Goal: Transaction & Acquisition: Book appointment/travel/reservation

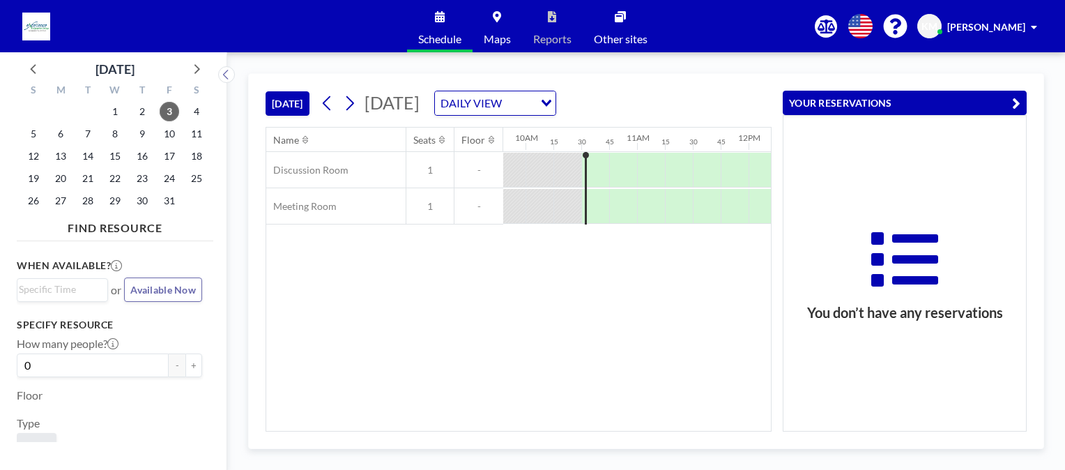
scroll to position [0, 1143]
click at [1013, 107] on icon "button" at bounding box center [1016, 103] width 8 height 17
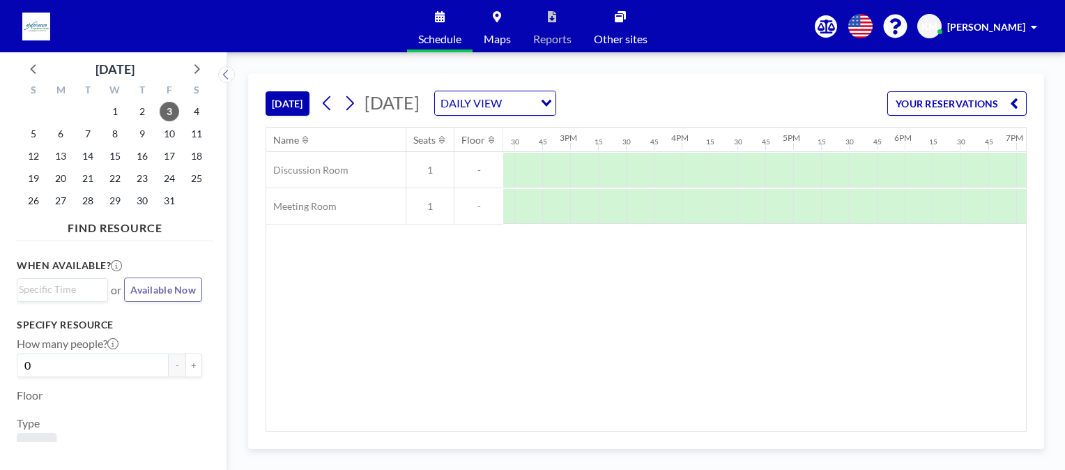
scroll to position [0, 1603]
click at [686, 203] on div at bounding box center [698, 206] width 28 height 35
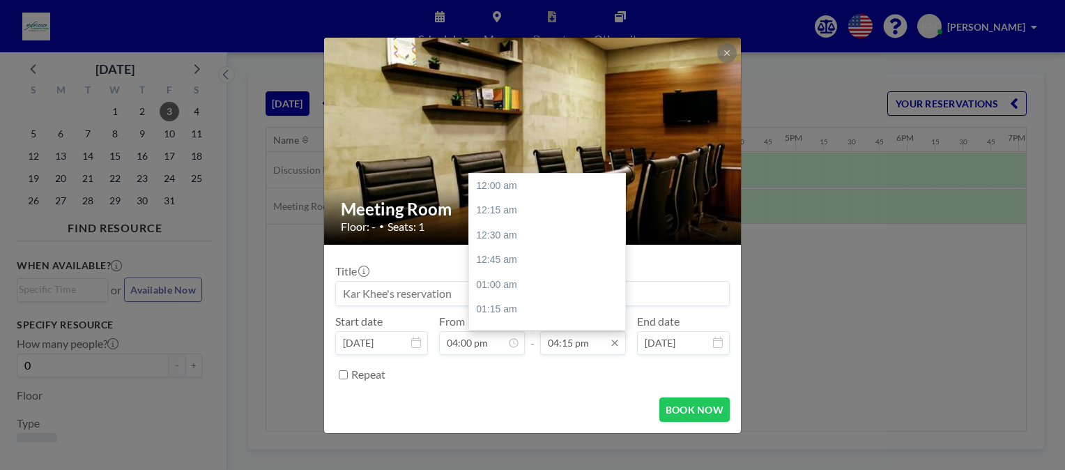
scroll to position [1612, 0]
click at [494, 311] on div "05:30 pm" at bounding box center [550, 309] width 163 height 25
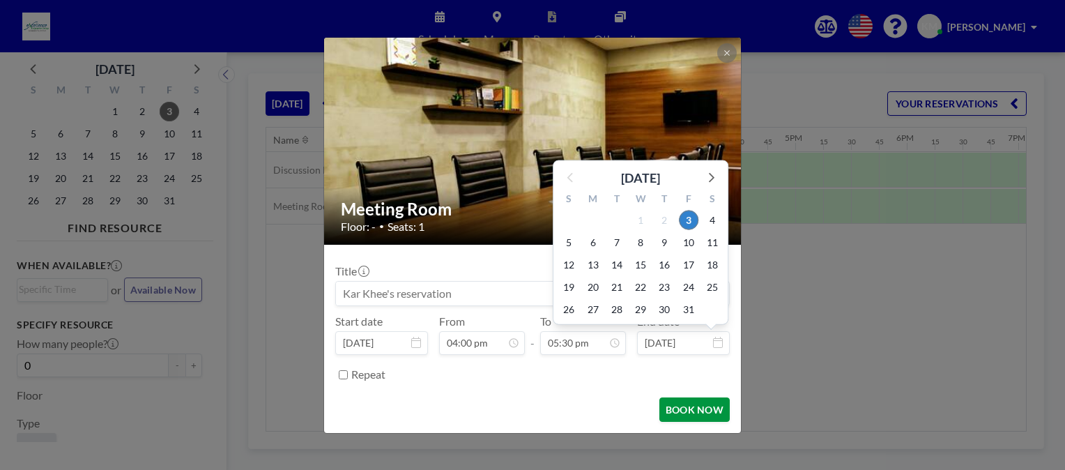
scroll to position [1736, 0]
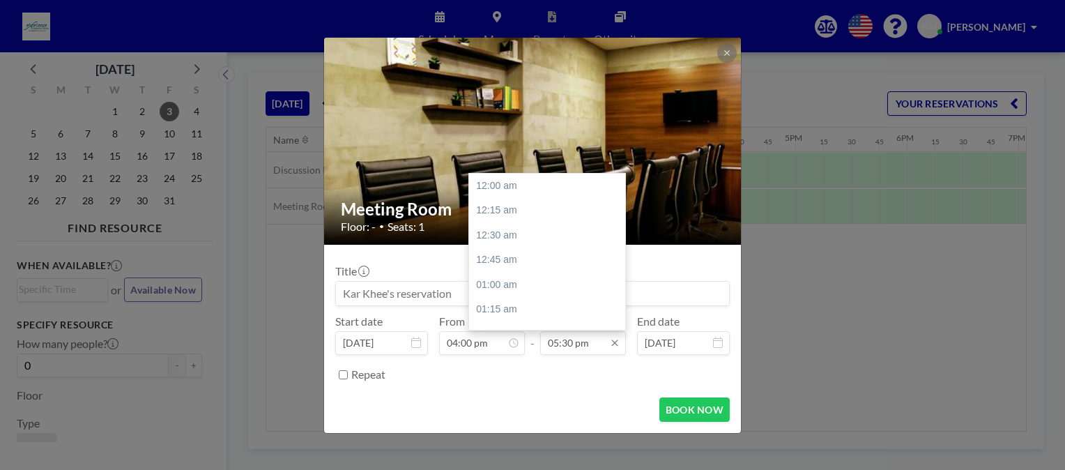
click at [606, 342] on input "05:30 pm" at bounding box center [583, 343] width 86 height 24
click at [503, 283] on div "05:45 pm" at bounding box center [550, 280] width 163 height 25
type input "05:45 pm"
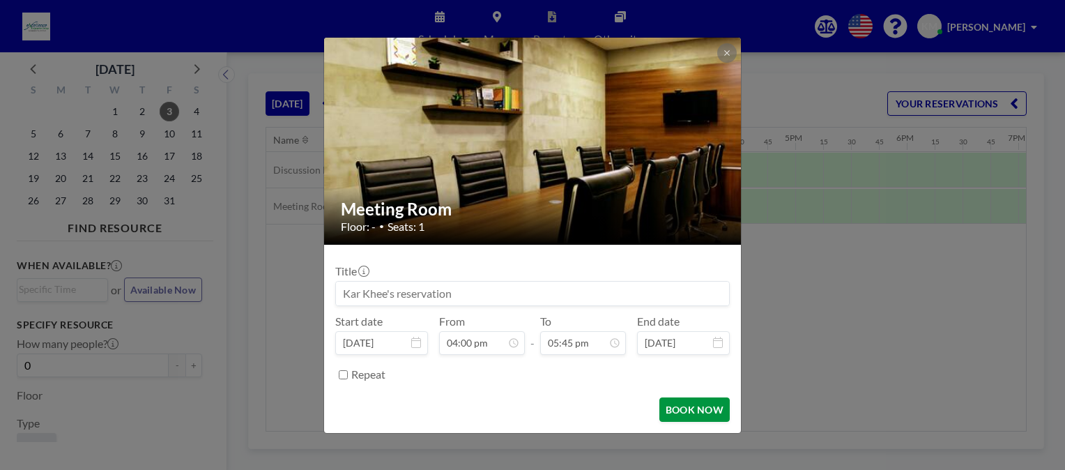
click at [693, 415] on button "BOOK NOW" at bounding box center [694, 409] width 70 height 24
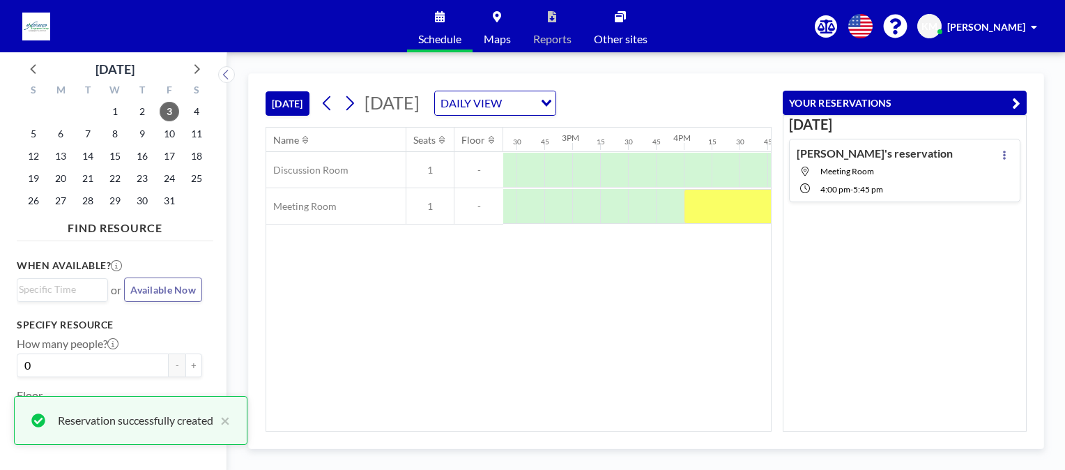
click at [689, 350] on div "Name Seats Floor 12AM 15 30 45 1AM 15 30 45 2AM 15 30 45 3AM 15 30 45 4AM 15 30…" at bounding box center [518, 279] width 504 height 303
